Goal: Information Seeking & Learning: Learn about a topic

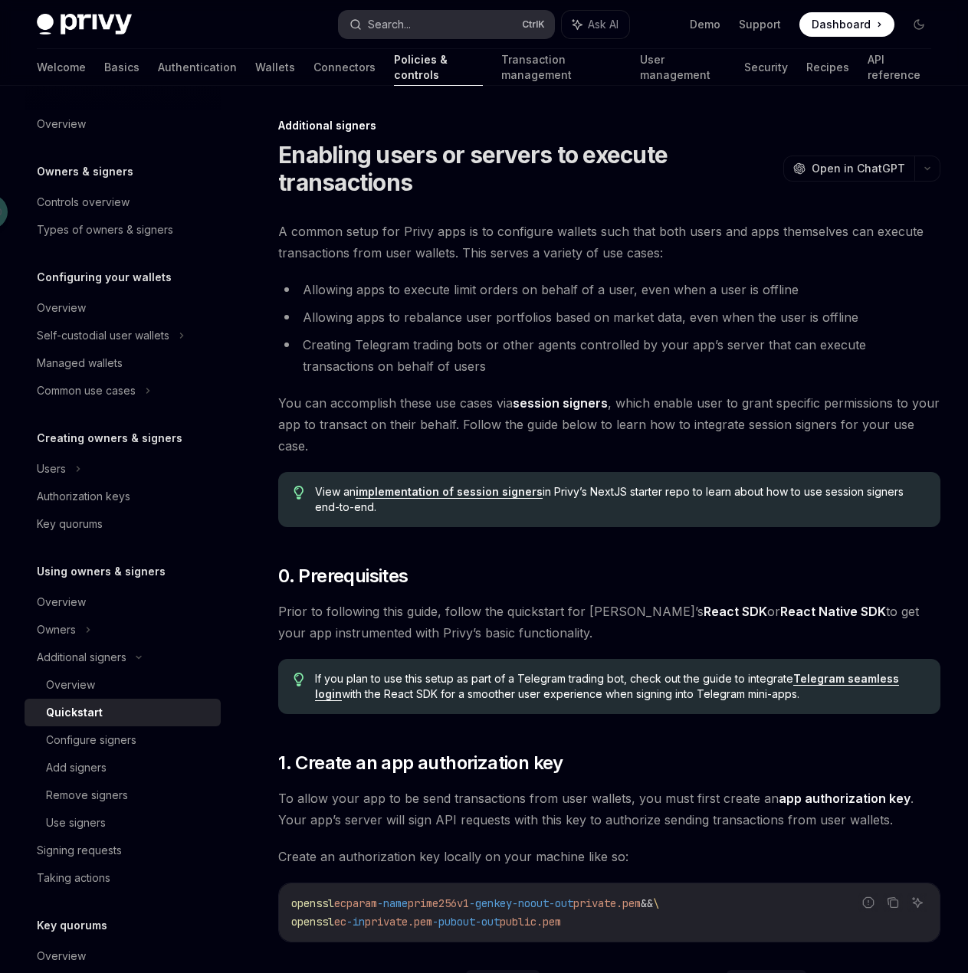
click at [392, 27] on div "Search..." at bounding box center [389, 24] width 43 height 18
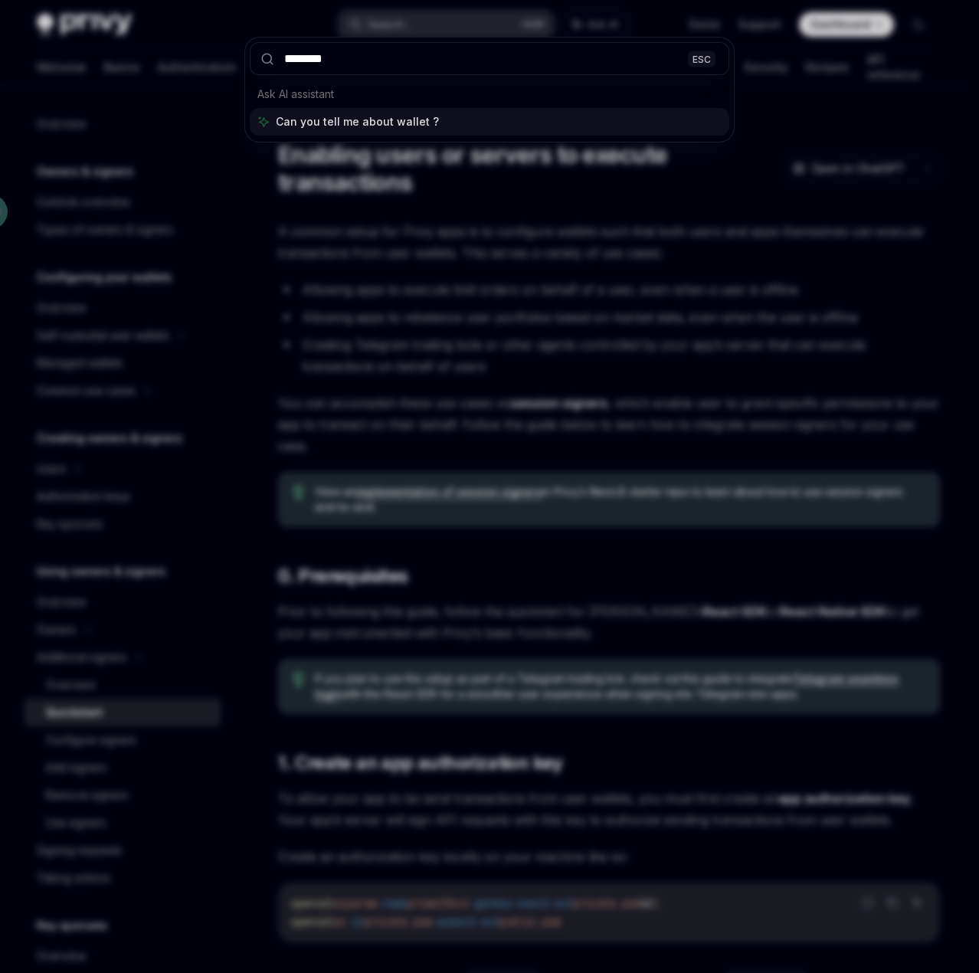
type input "*********"
